Goal: Task Accomplishment & Management: Manage account settings

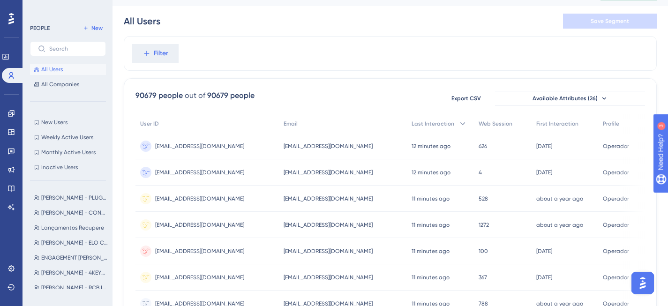
scroll to position [59, 0]
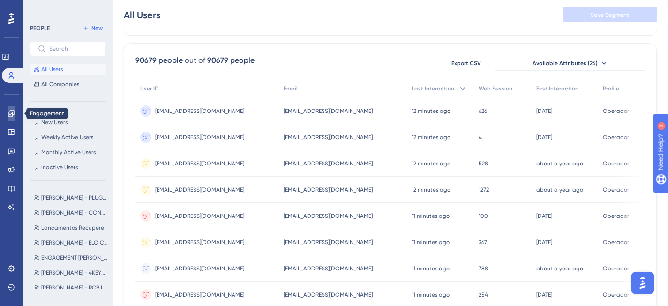
click at [14, 110] on icon at bounding box center [10, 113] width 7 height 7
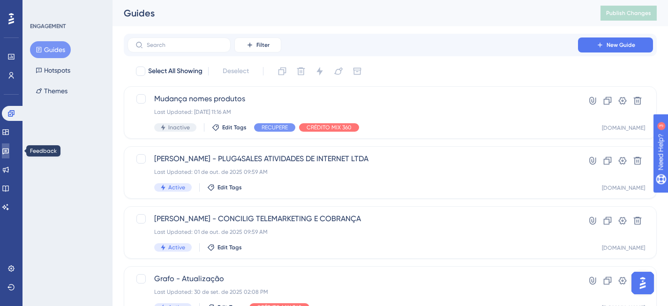
click at [7, 152] on icon at bounding box center [5, 150] width 7 height 7
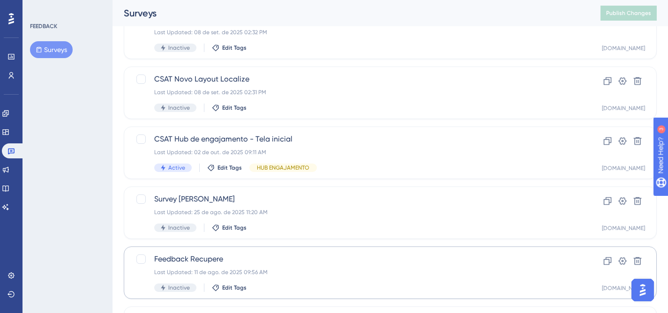
scroll to position [251, 0]
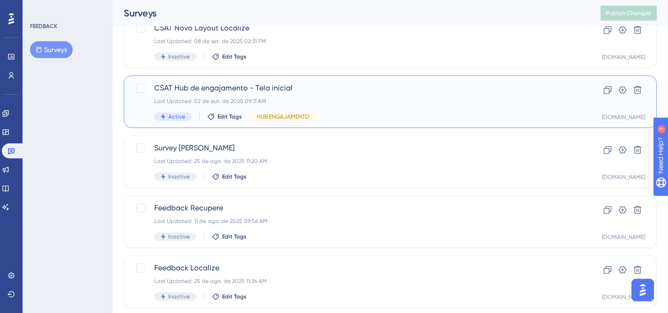
click at [444, 110] on div "CSAT Hub de engajamento - Tela inicial Last Updated: 02 de out. de 2025 09:11 A…" at bounding box center [352, 101] width 397 height 38
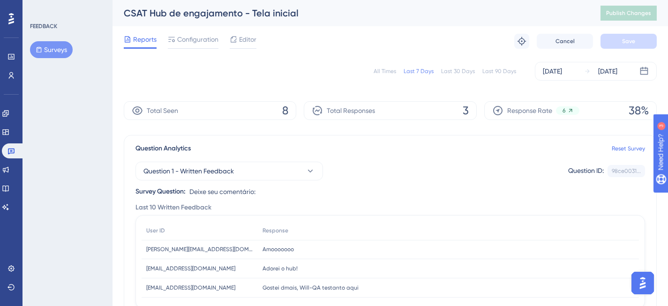
click at [386, 72] on div "All Times" at bounding box center [384, 70] width 22 height 7
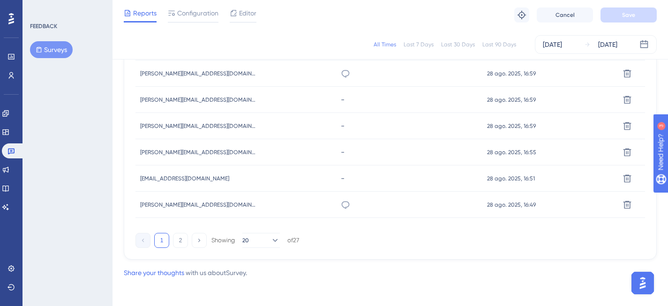
scroll to position [688, 0]
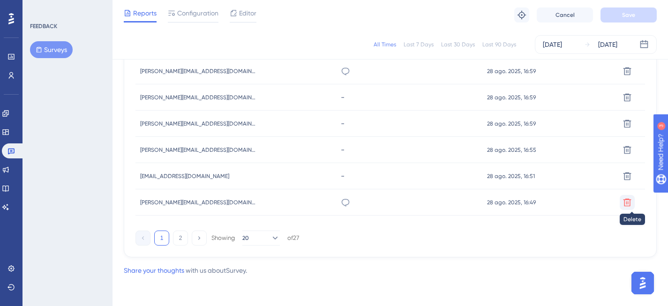
click at [628, 205] on icon at bounding box center [627, 202] width 8 height 8
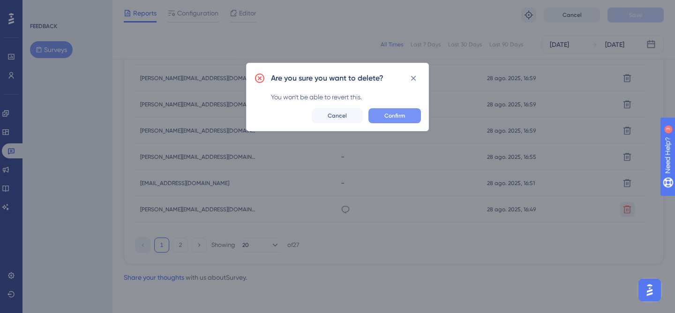
click at [384, 112] on span "Confirm" at bounding box center [394, 115] width 21 height 7
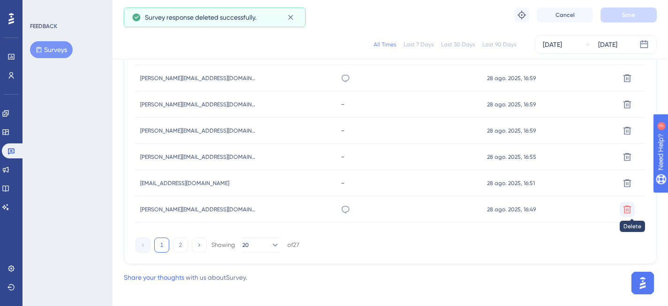
click at [629, 209] on icon at bounding box center [627, 209] width 8 height 8
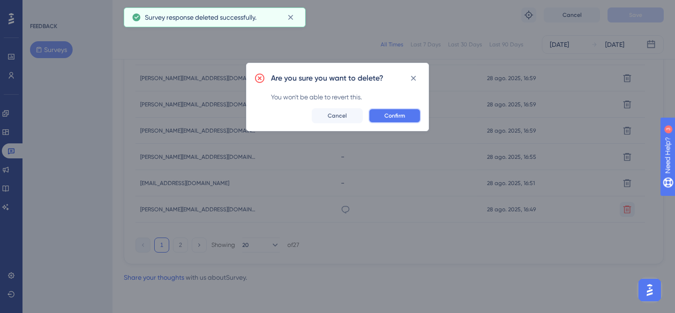
click at [387, 112] on span "Confirm" at bounding box center [394, 115] width 21 height 7
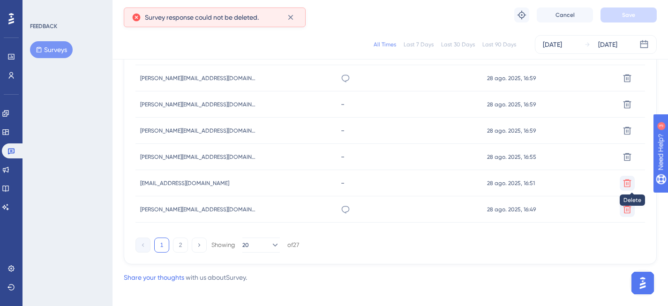
click at [629, 182] on icon at bounding box center [626, 182] width 9 height 9
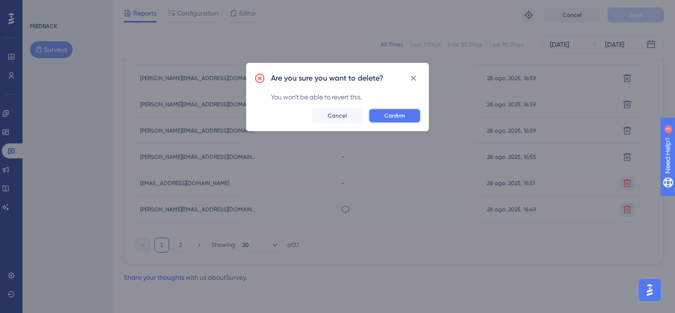
click at [400, 112] on span "Confirm" at bounding box center [394, 115] width 21 height 7
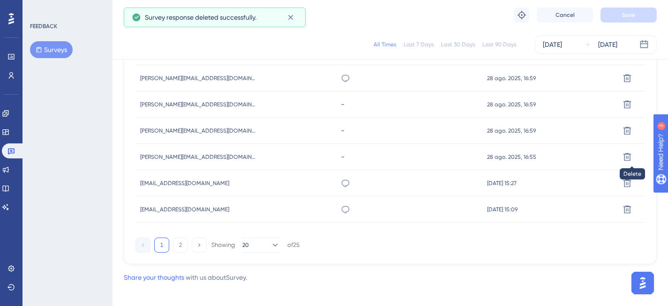
click at [630, 154] on icon at bounding box center [627, 157] width 8 height 8
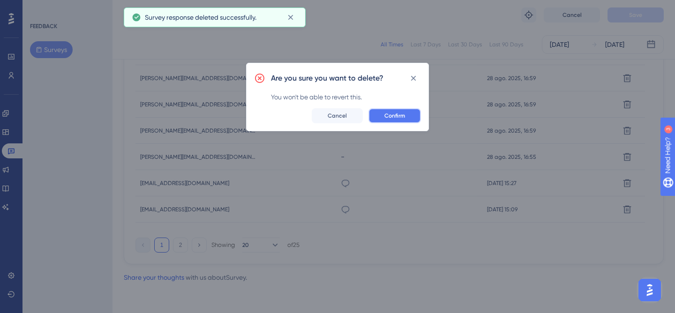
click at [394, 115] on span "Confirm" at bounding box center [394, 115] width 21 height 7
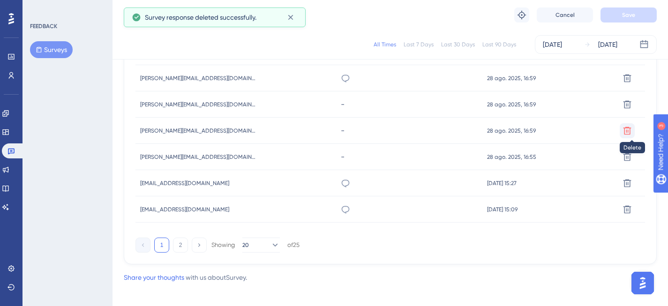
click at [627, 129] on icon at bounding box center [626, 130] width 9 height 9
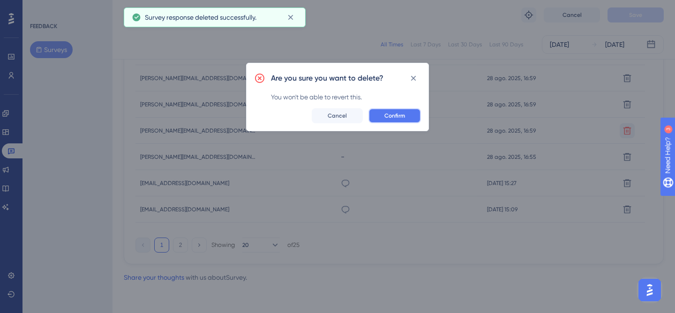
click at [394, 119] on button "Confirm" at bounding box center [394, 115] width 52 height 15
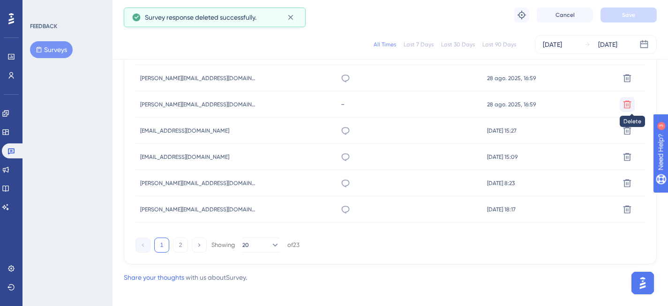
click at [626, 106] on icon at bounding box center [626, 104] width 9 height 9
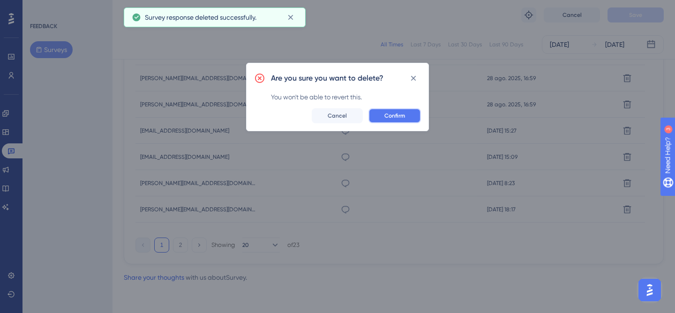
click at [419, 119] on button "Confirm" at bounding box center [394, 115] width 52 height 15
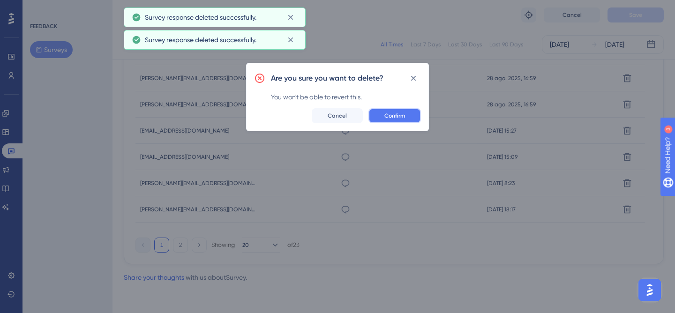
click at [411, 117] on button "Confirm" at bounding box center [394, 115] width 52 height 15
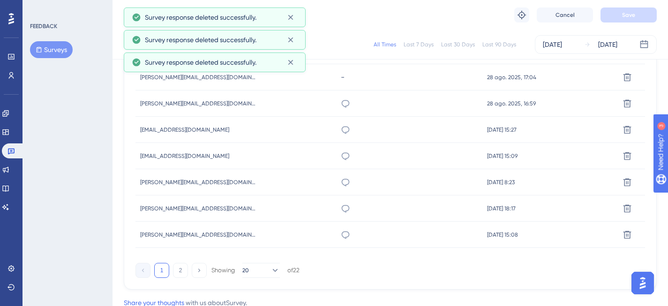
scroll to position [561, 0]
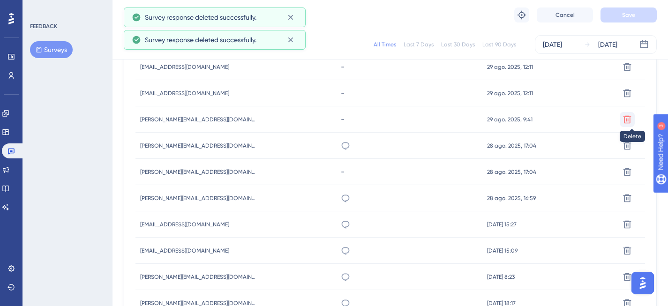
click at [625, 119] on icon at bounding box center [626, 119] width 9 height 9
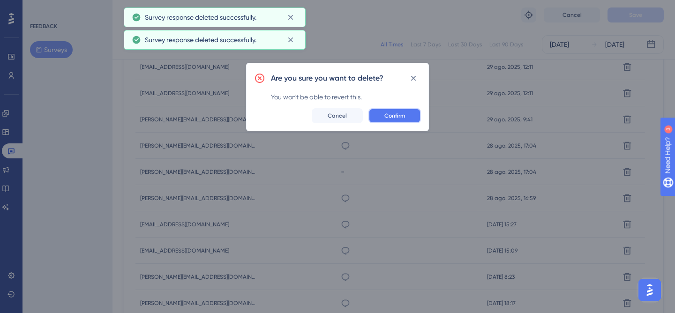
click at [408, 120] on button "Confirm" at bounding box center [394, 115] width 52 height 15
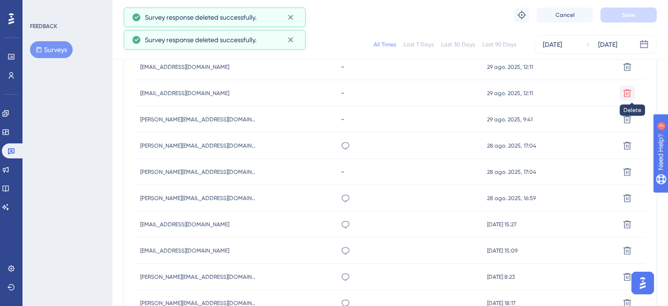
click at [628, 92] on icon at bounding box center [626, 93] width 9 height 9
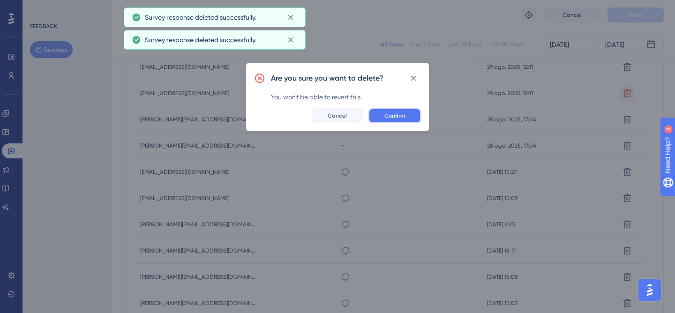
click at [409, 116] on button "Confirm" at bounding box center [394, 115] width 52 height 15
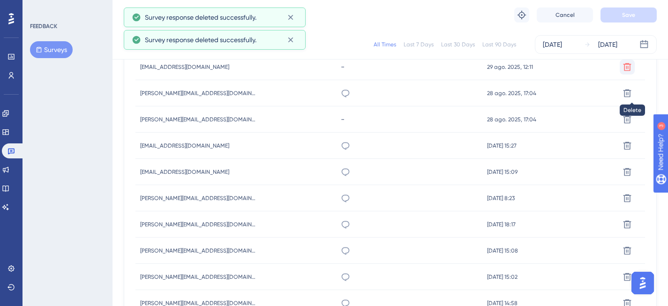
click at [624, 92] on icon at bounding box center [626, 93] width 9 height 9
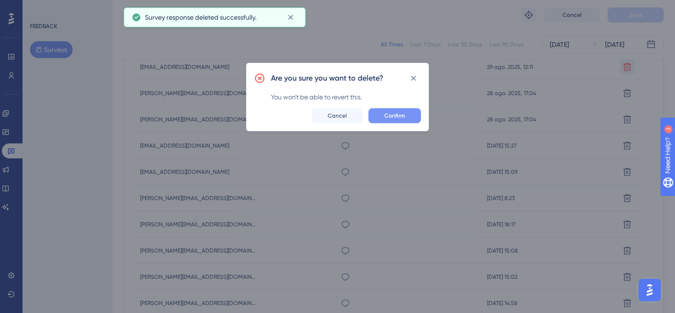
click at [395, 117] on span "Confirm" at bounding box center [394, 115] width 21 height 7
click at [399, 115] on span "Confirm" at bounding box center [394, 115] width 21 height 7
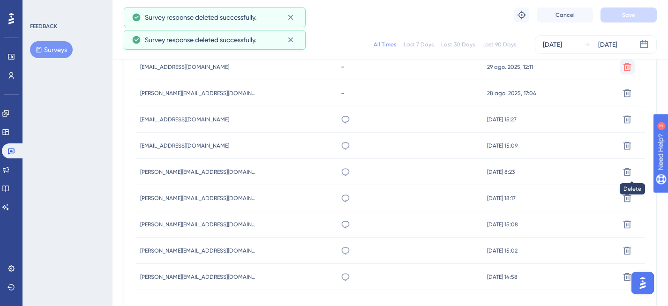
click at [627, 173] on icon at bounding box center [626, 171] width 9 height 9
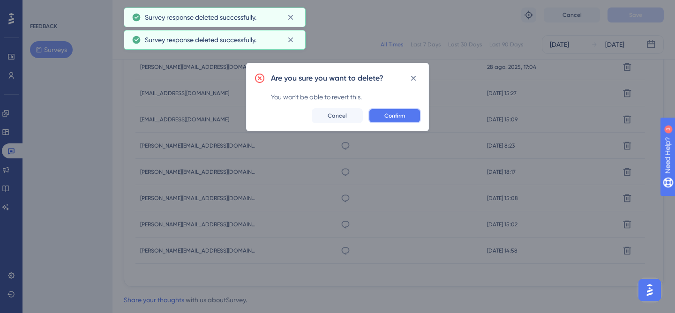
click at [398, 113] on span "Confirm" at bounding box center [394, 115] width 21 height 7
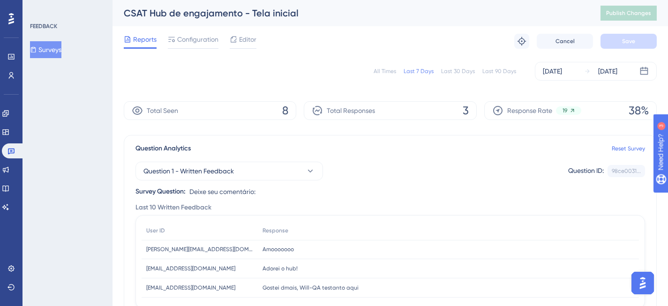
click at [388, 74] on div "All Times" at bounding box center [384, 70] width 22 height 7
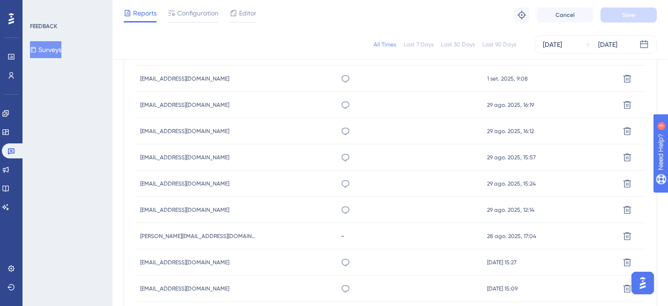
scroll to position [565, 0]
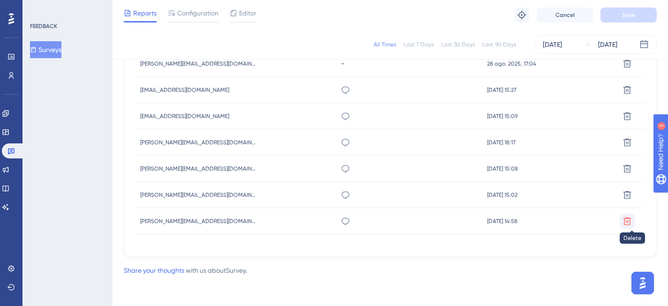
click at [627, 221] on icon at bounding box center [627, 221] width 8 height 8
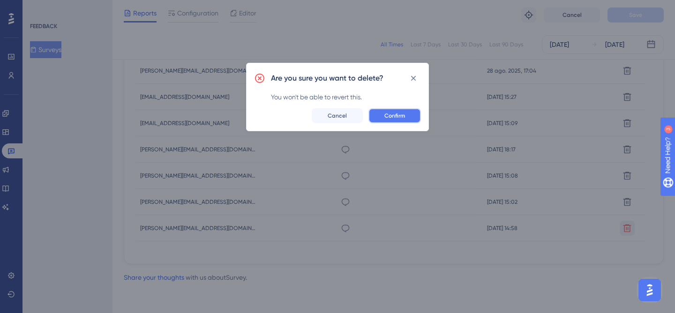
click at [383, 116] on button "Confirm" at bounding box center [394, 115] width 52 height 15
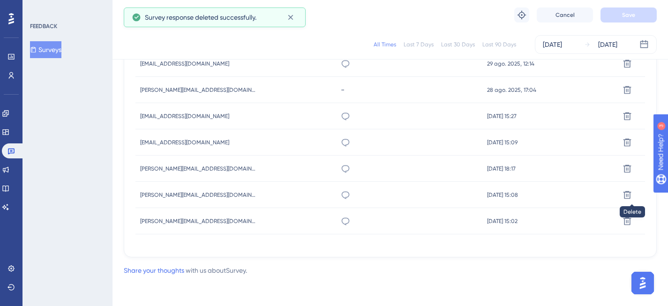
click at [631, 196] on icon at bounding box center [626, 194] width 9 height 9
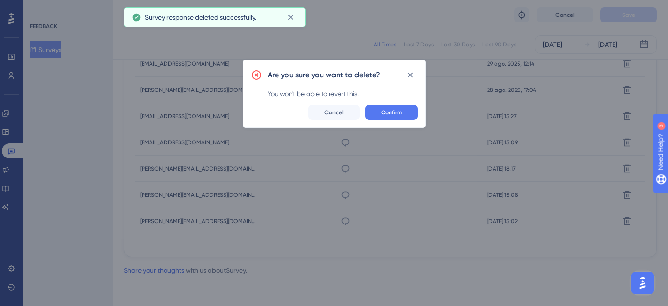
scroll to position [531, 0]
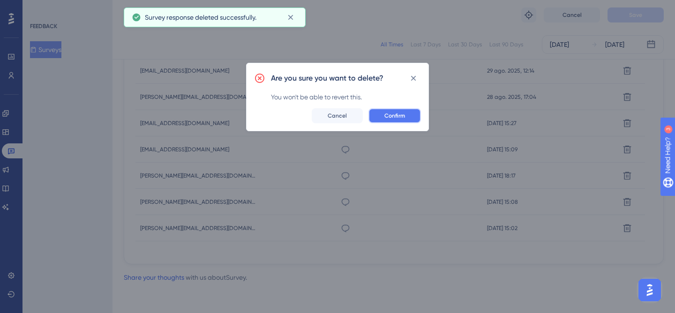
click at [401, 114] on span "Confirm" at bounding box center [394, 115] width 21 height 7
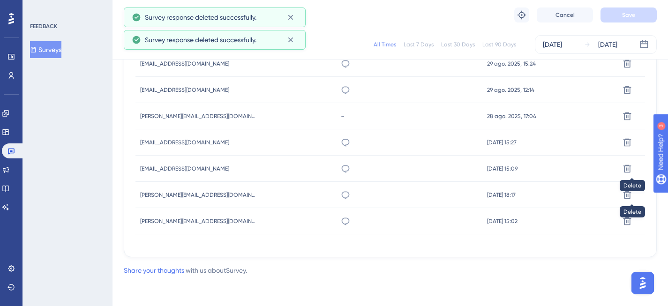
click at [628, 168] on icon at bounding box center [627, 168] width 8 height 8
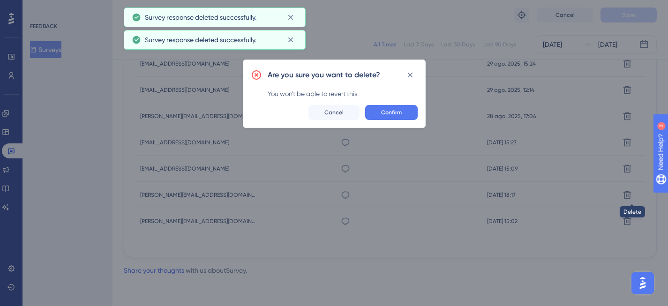
scroll to position [505, 0]
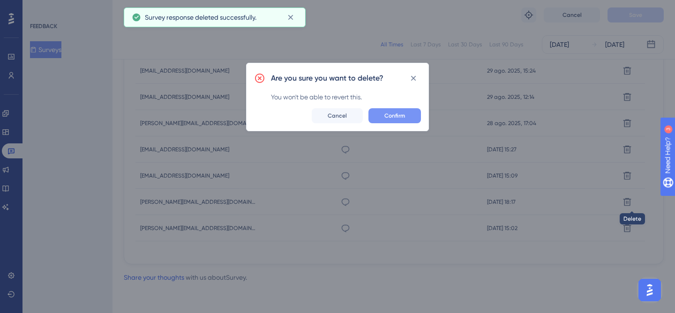
click at [392, 118] on span "Confirm" at bounding box center [394, 115] width 21 height 7
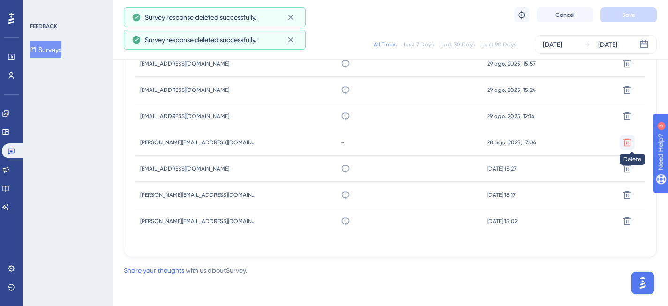
click at [632, 145] on button at bounding box center [626, 142] width 15 height 15
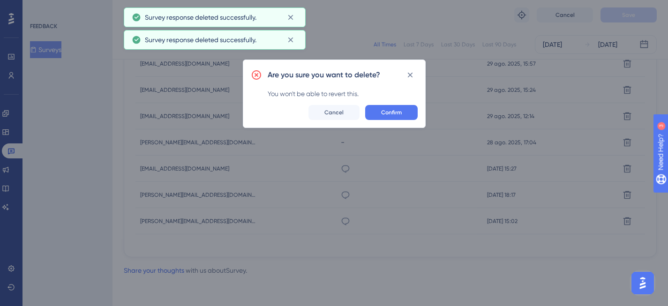
scroll to position [479, 0]
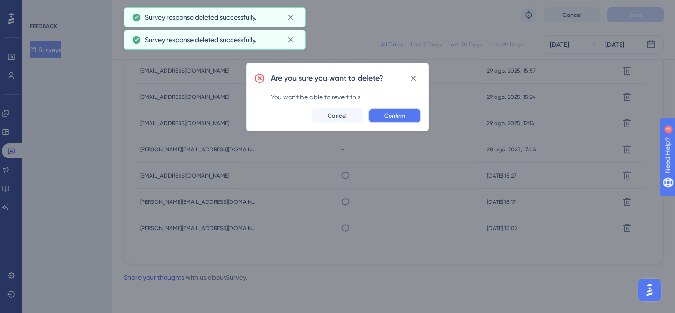
click at [405, 114] on button "Confirm" at bounding box center [394, 115] width 52 height 15
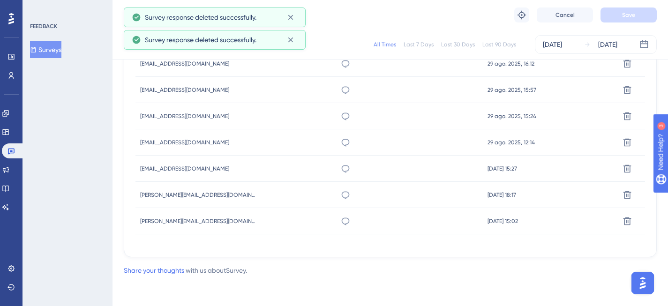
scroll to position [460, 0]
click at [629, 117] on icon at bounding box center [626, 115] width 9 height 9
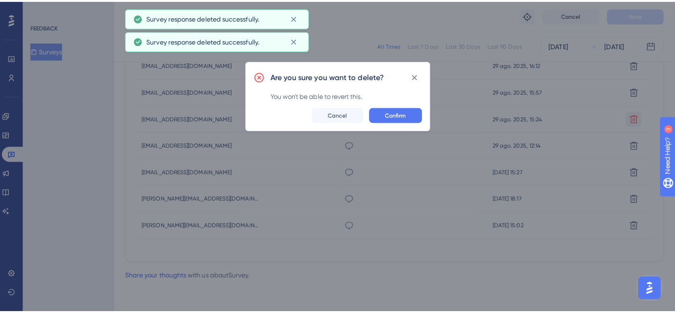
scroll to position [453, 0]
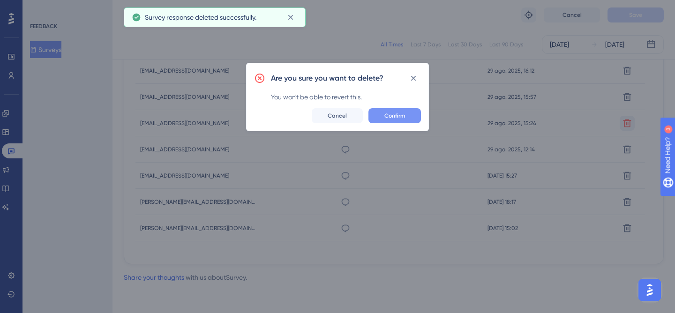
click at [410, 114] on button "Confirm" at bounding box center [394, 115] width 52 height 15
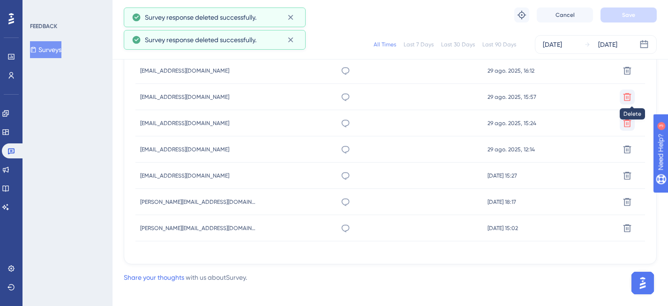
click at [632, 97] on icon at bounding box center [626, 96] width 9 height 9
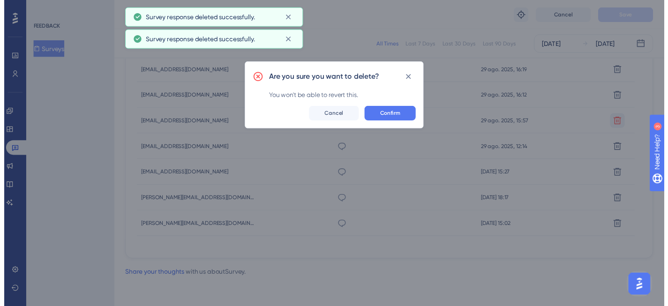
scroll to position [426, 0]
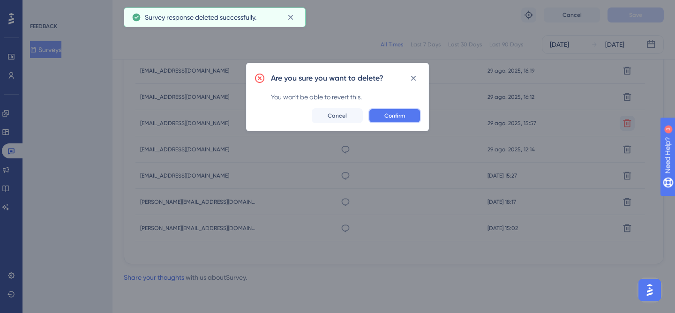
click at [398, 119] on span "Confirm" at bounding box center [394, 115] width 21 height 7
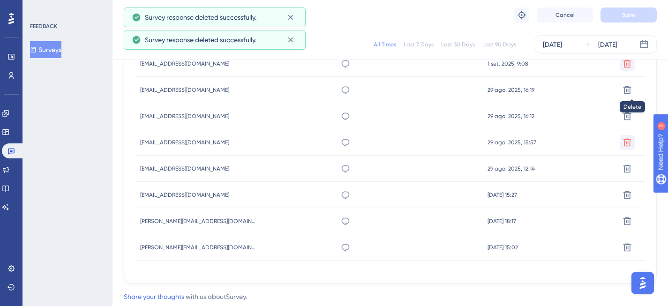
click at [624, 69] on button at bounding box center [626, 63] width 15 height 15
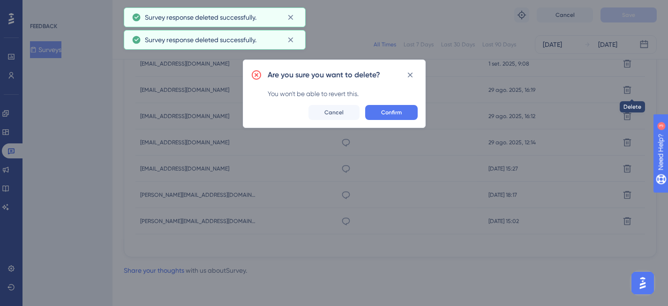
scroll to position [400, 0]
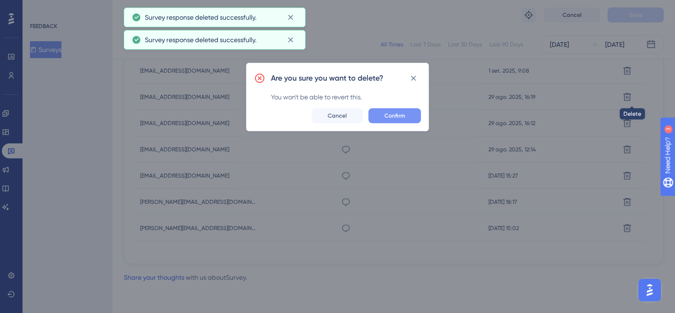
click at [401, 113] on span "Confirm" at bounding box center [394, 115] width 21 height 7
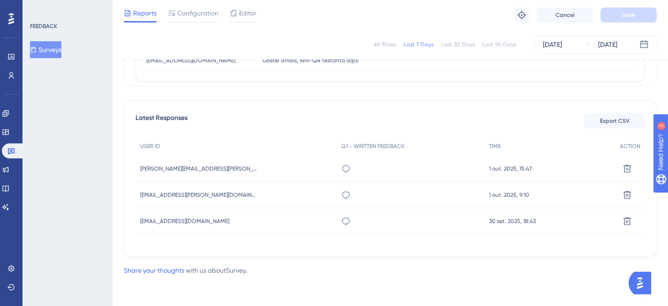
click at [387, 44] on div "All Times" at bounding box center [384, 44] width 22 height 7
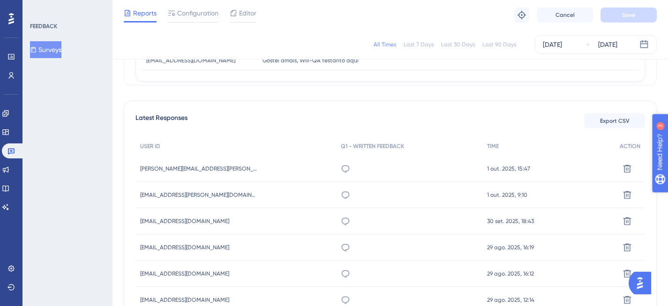
scroll to position [381, 0]
